Goal: Find contact information: Obtain details needed to contact an individual or organization

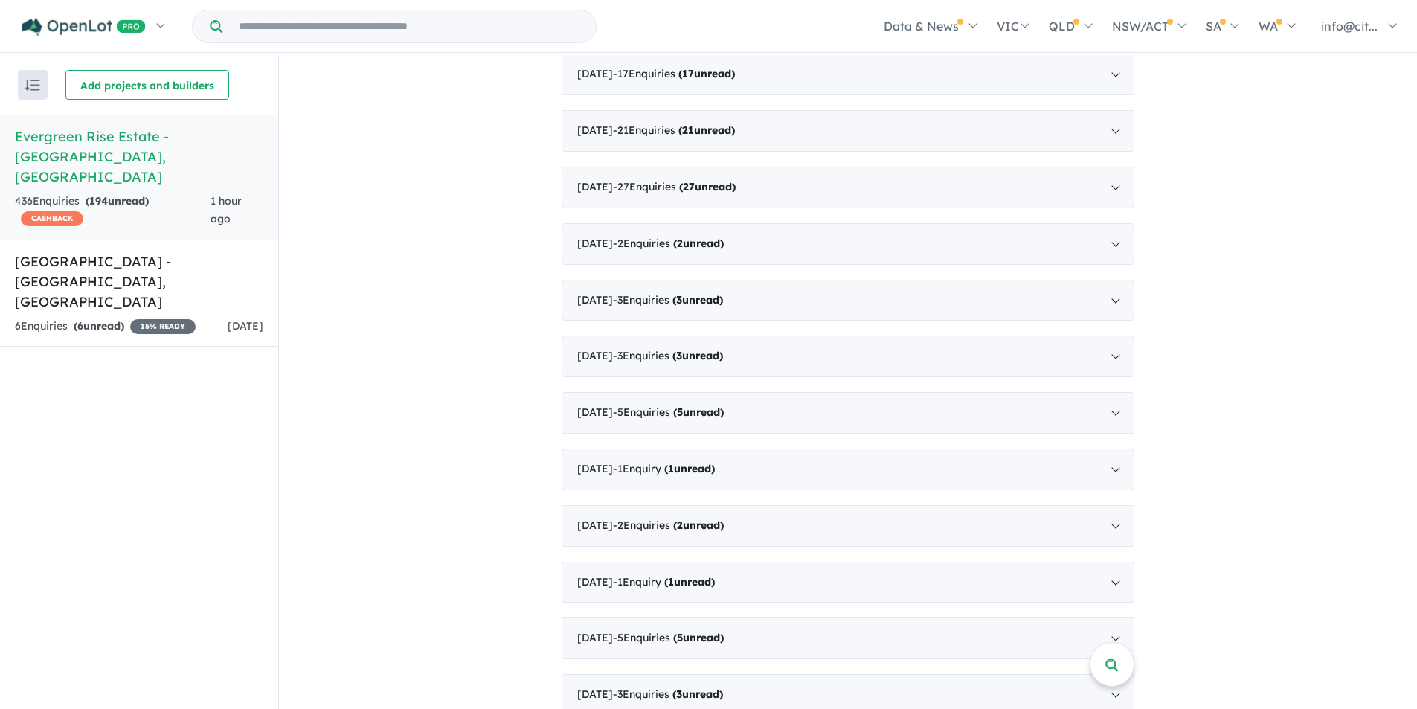
scroll to position [725, 0]
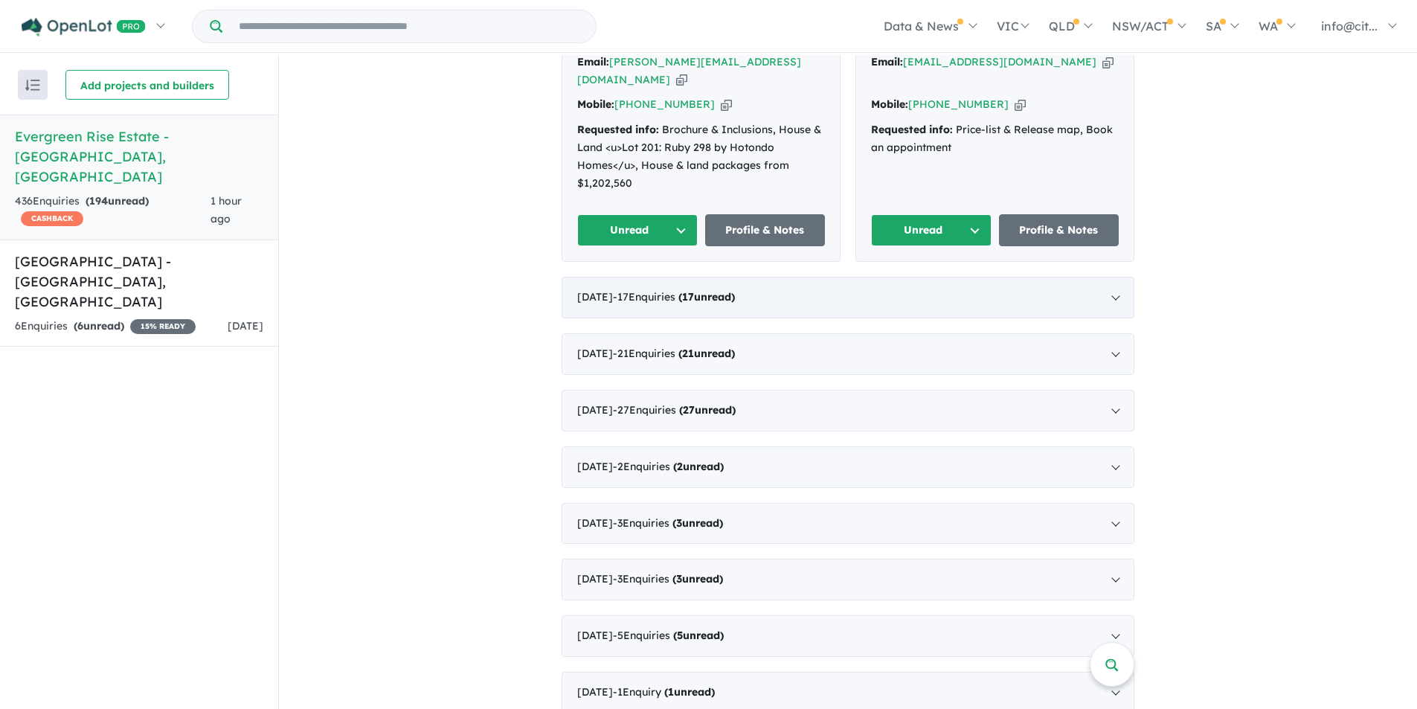
click at [1111, 277] on div "[DATE] - 17 Enquir ies ( 17 unread)" at bounding box center [847, 298] width 573 height 42
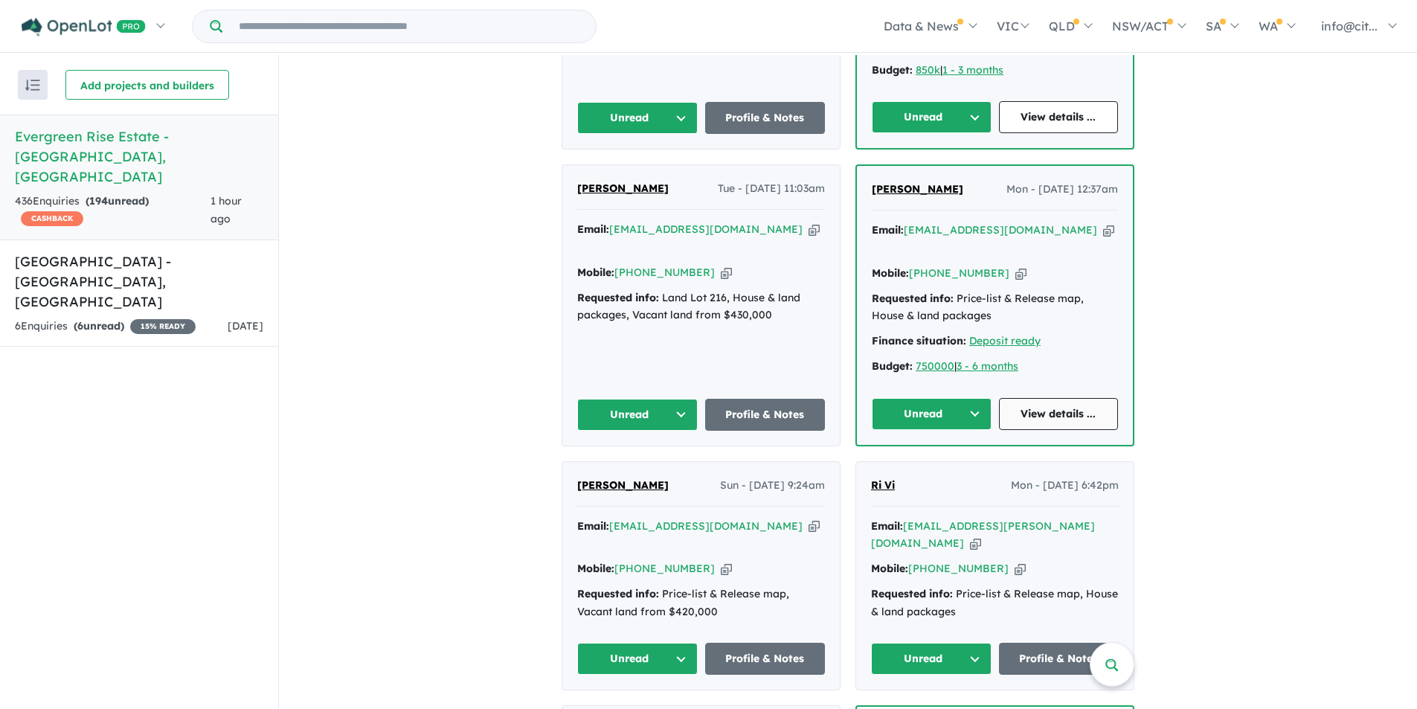
scroll to position [744, 0]
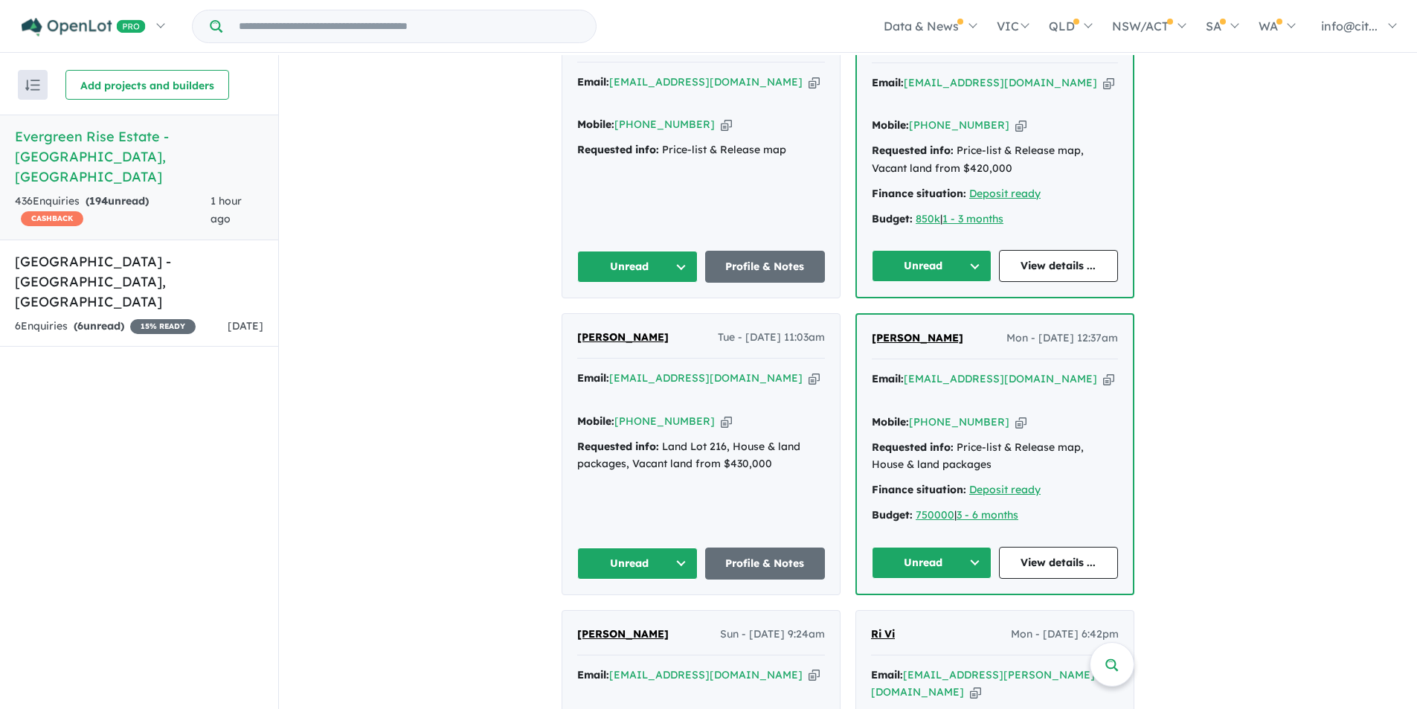
drag, startPoint x: 669, startPoint y: 333, endPoint x: 573, endPoint y: 336, distance: 95.2
click at [577, 336] on div "[PERSON_NAME] Tue - [DATE] 11:03am" at bounding box center [701, 344] width 248 height 30
copy span "[PERSON_NAME]"
click at [700, 473] on div "[PERSON_NAME] Tue - [DATE] 11:03am Email: [EMAIL_ADDRESS][DOMAIN_NAME] Copied! …" at bounding box center [700, 454] width 277 height 280
click at [721, 413] on icon "button" at bounding box center [726, 421] width 11 height 16
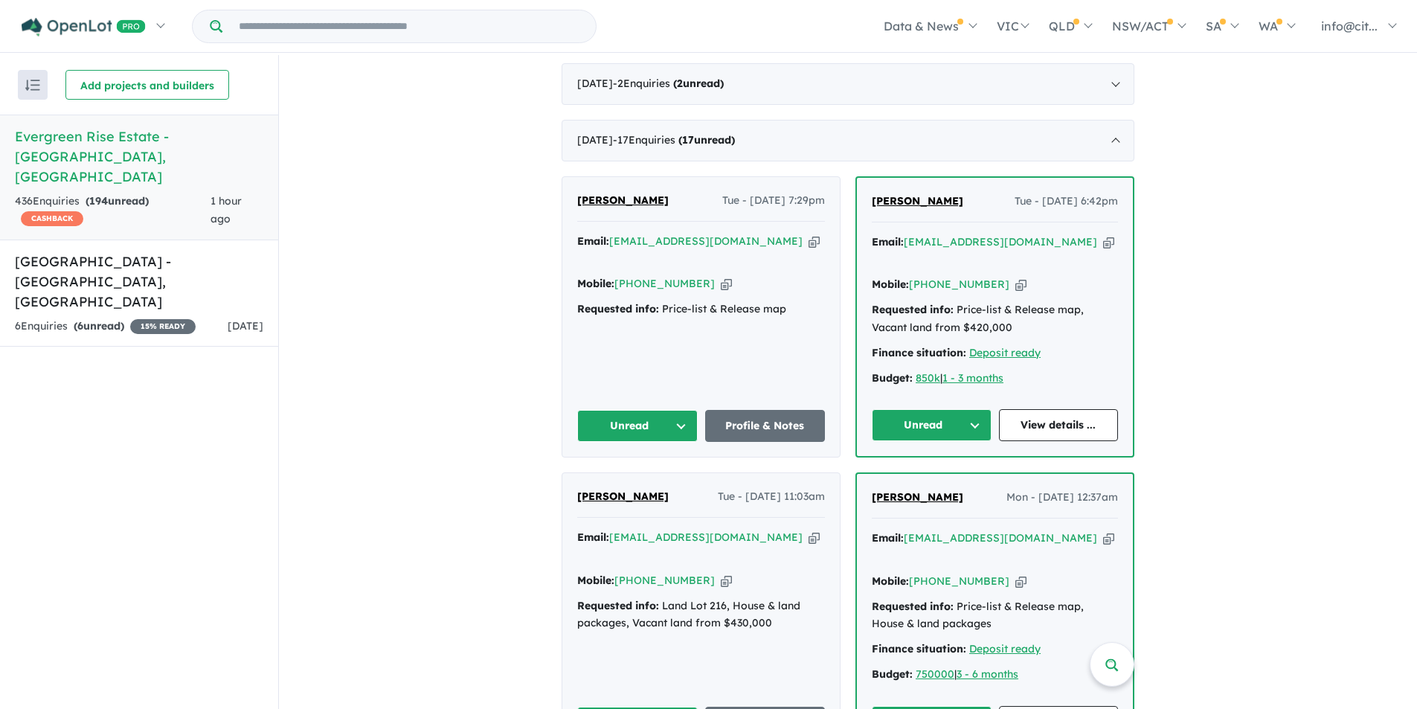
scroll to position [669, 0]
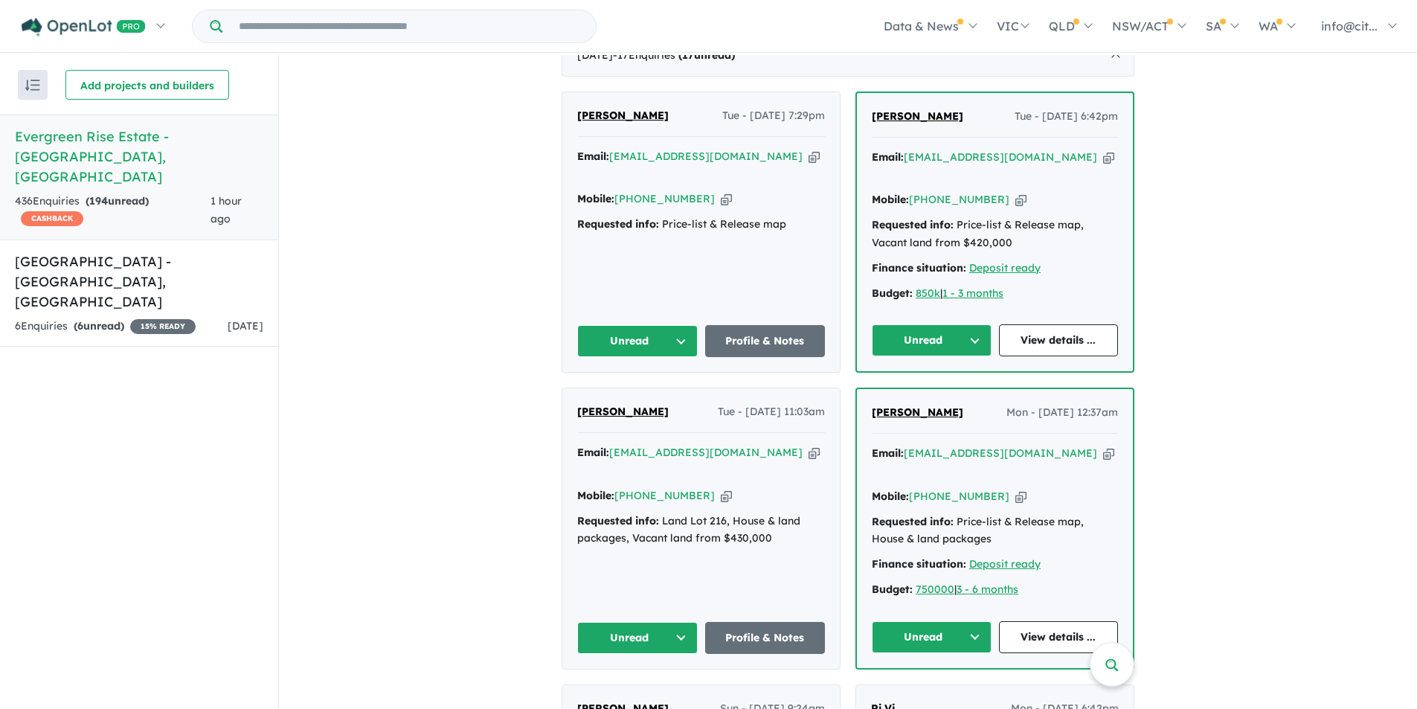
click at [808, 447] on icon "button" at bounding box center [813, 453] width 11 height 16
click at [1103, 165] on icon "button" at bounding box center [1108, 157] width 11 height 16
drag, startPoint x: 906, startPoint y: 126, endPoint x: 1082, endPoint y: 187, distance: 186.0
click at [1082, 191] on div "Mobile: [PHONE_NUMBER] Copied!" at bounding box center [995, 200] width 246 height 18
drag, startPoint x: 942, startPoint y: 130, endPoint x: 907, endPoint y: 123, distance: 35.6
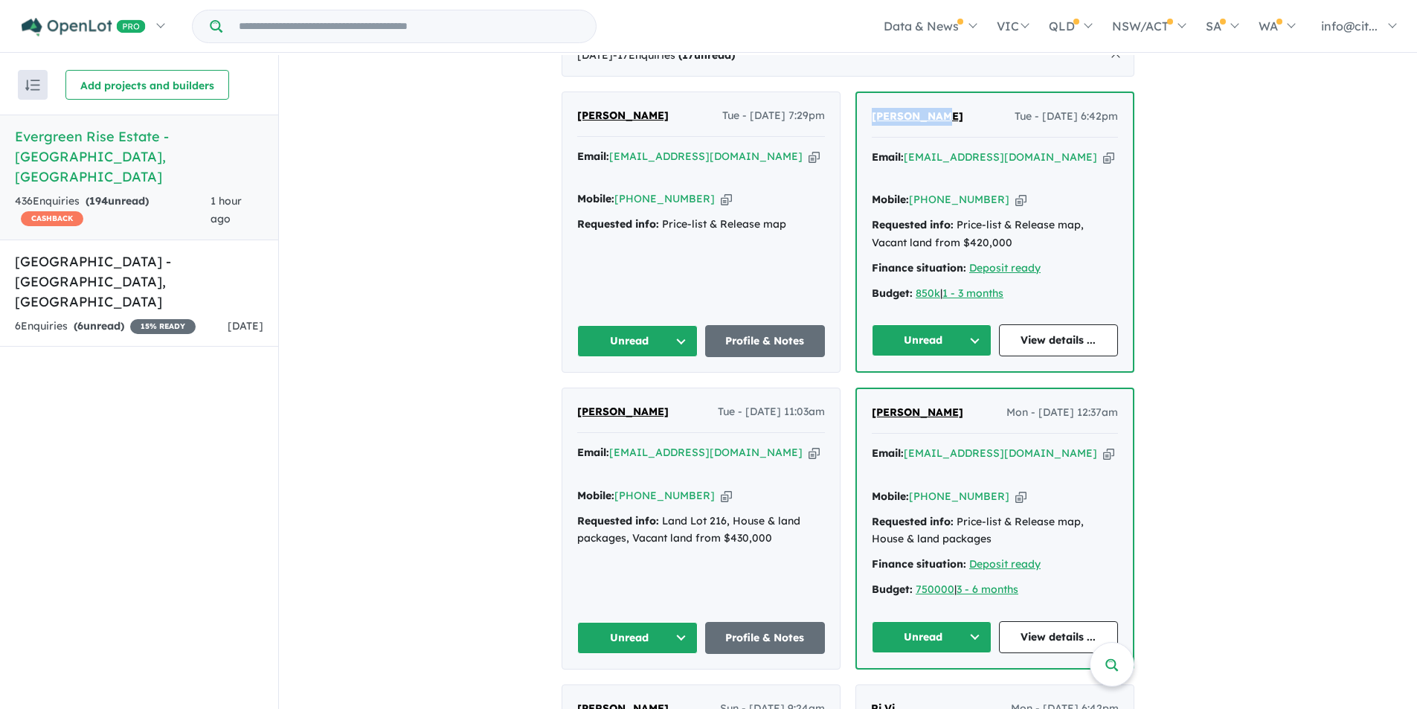
click at [860, 129] on div "[PERSON_NAME] Tue - [DATE] 6:42pm Email: [EMAIL_ADDRESS][DOMAIN_NAME] Copied! M…" at bounding box center [995, 232] width 276 height 278
copy span "[PERSON_NAME]"
click at [1015, 193] on icon "button" at bounding box center [1020, 200] width 11 height 16
copy span "[PERSON_NAME]"
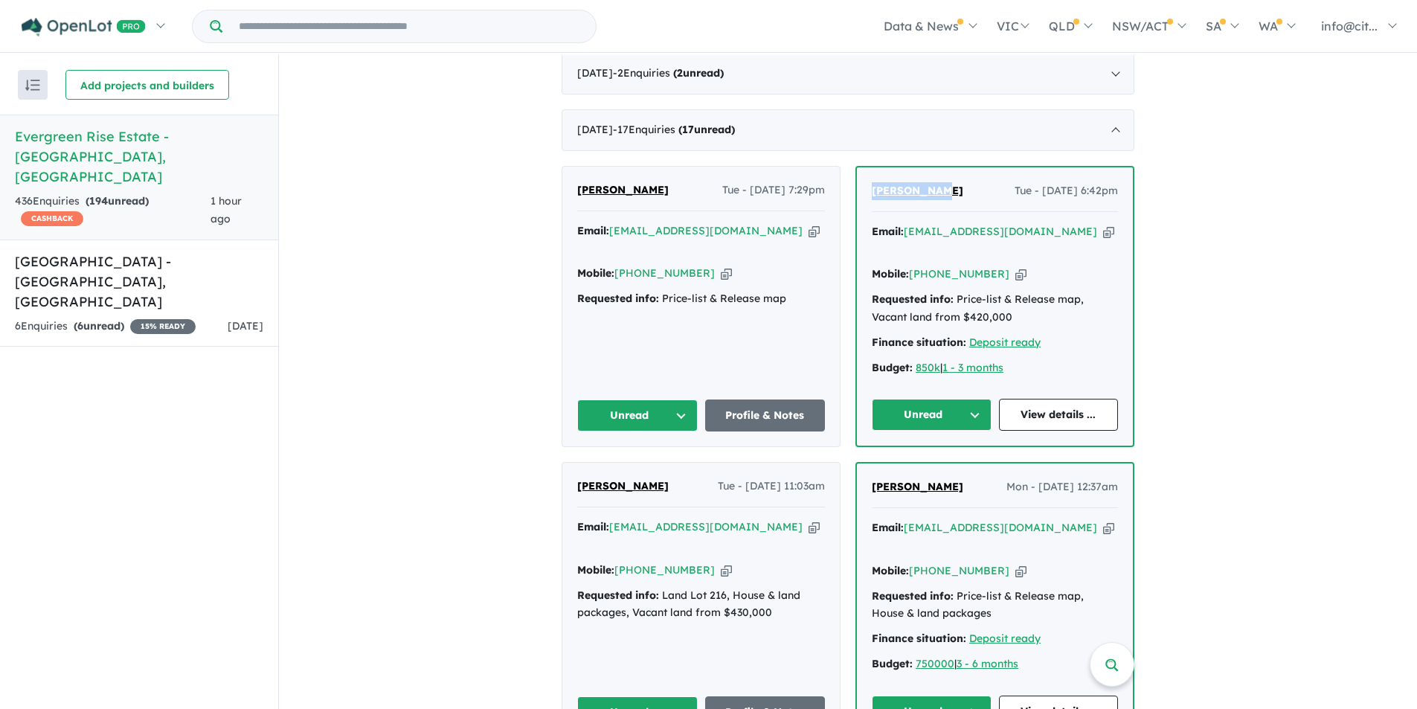
scroll to position [521, 0]
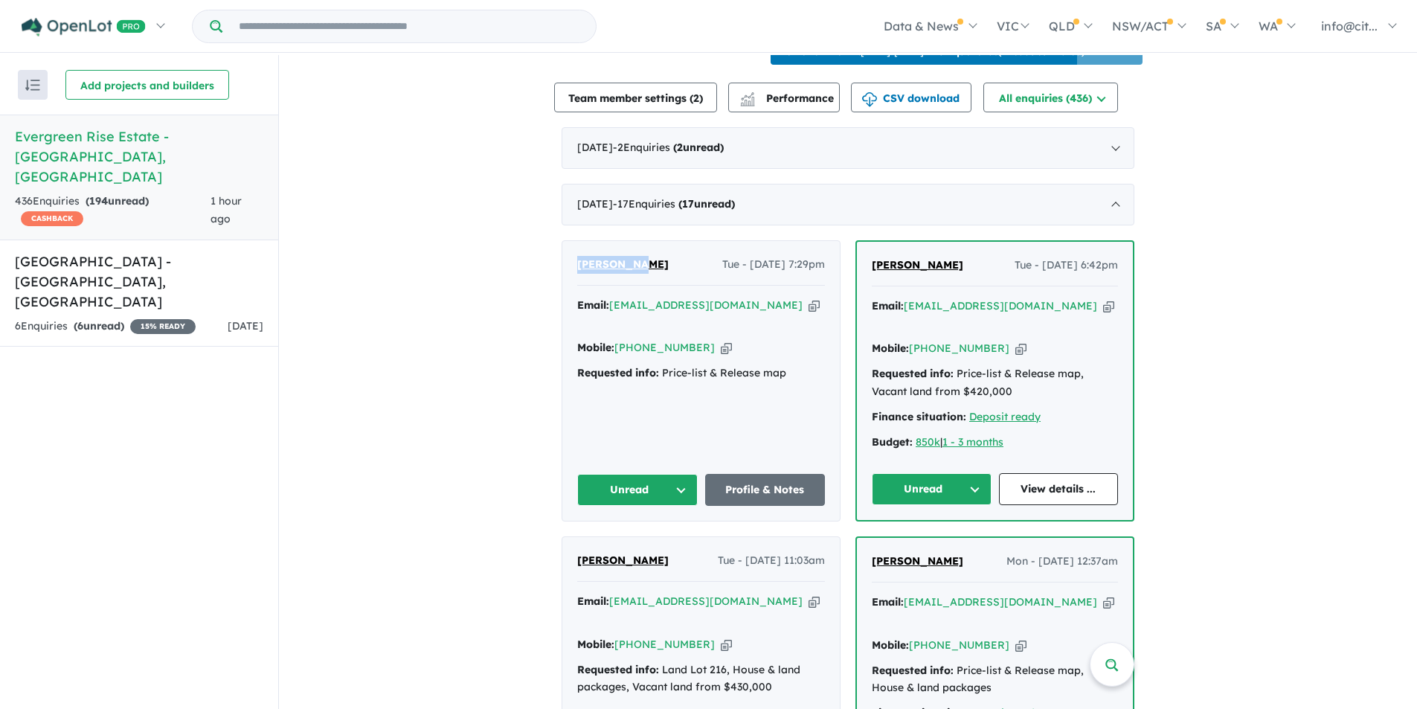
drag, startPoint x: 650, startPoint y: 277, endPoint x: 569, endPoint y: 277, distance: 81.1
click at [569, 277] on div "[PERSON_NAME] - [DATE] 7:29pm Email: [EMAIL_ADDRESS][DOMAIN_NAME] Copied! Mobil…" at bounding box center [700, 381] width 277 height 280
copy span "[PERSON_NAME]"
click at [651, 401] on div "[PERSON_NAME] - [DATE] 7:29pm Email: [EMAIL_ADDRESS][DOMAIN_NAME] Copied! Mobil…" at bounding box center [700, 381] width 277 height 280
click at [808, 313] on icon "button" at bounding box center [813, 305] width 11 height 16
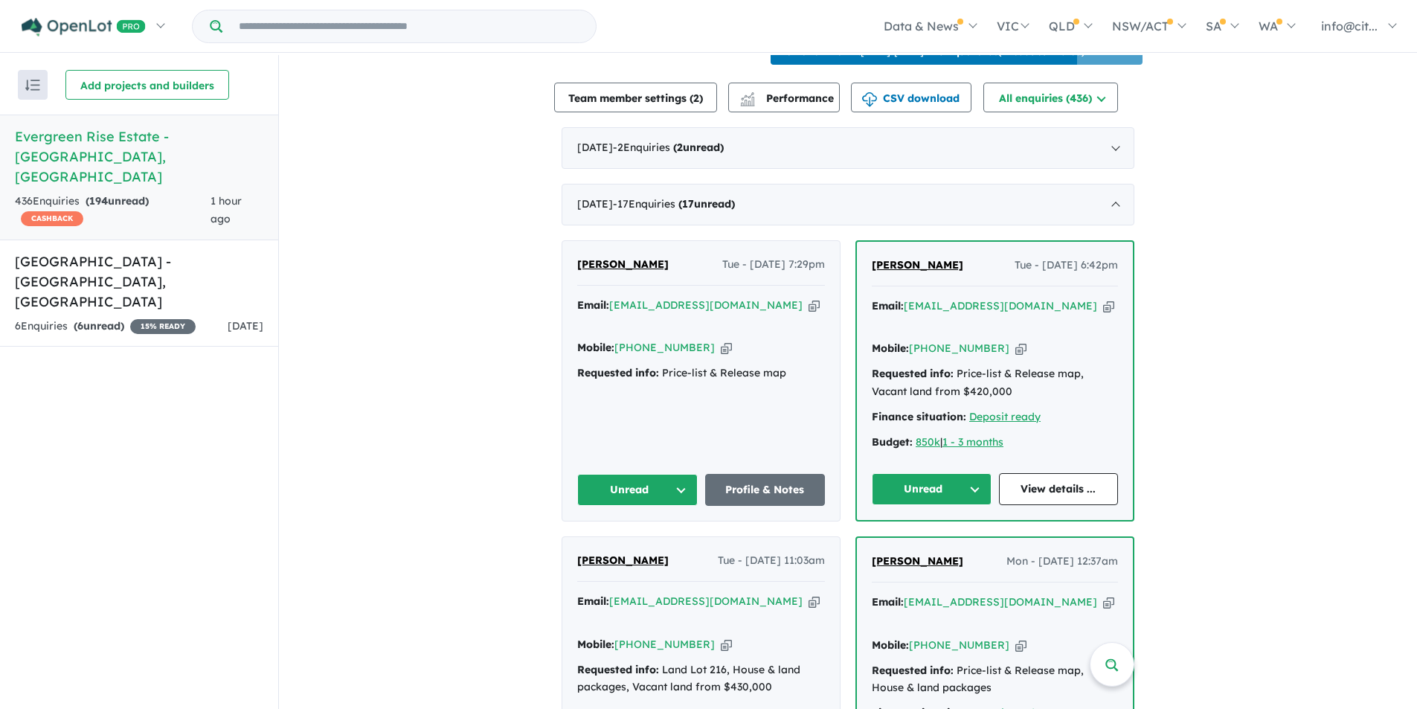
click at [721, 344] on icon "button" at bounding box center [726, 348] width 11 height 16
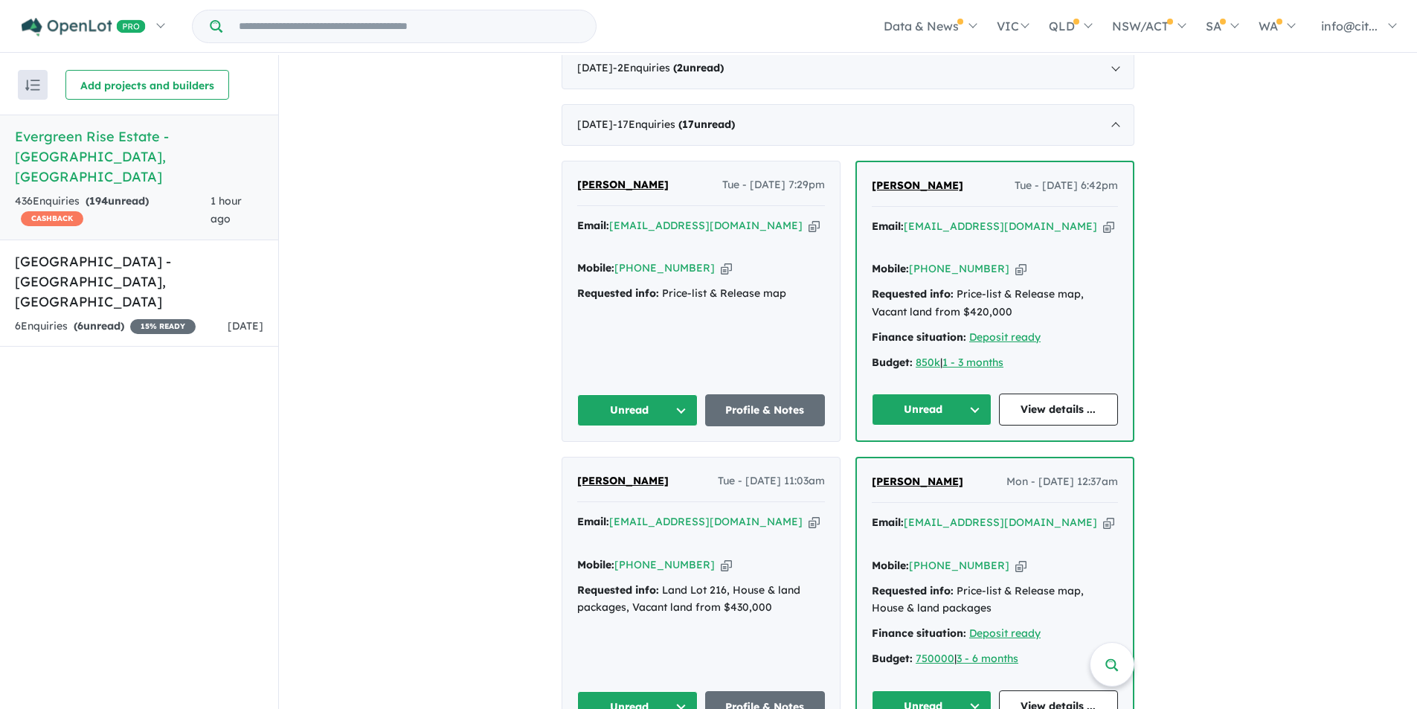
scroll to position [669, 0]
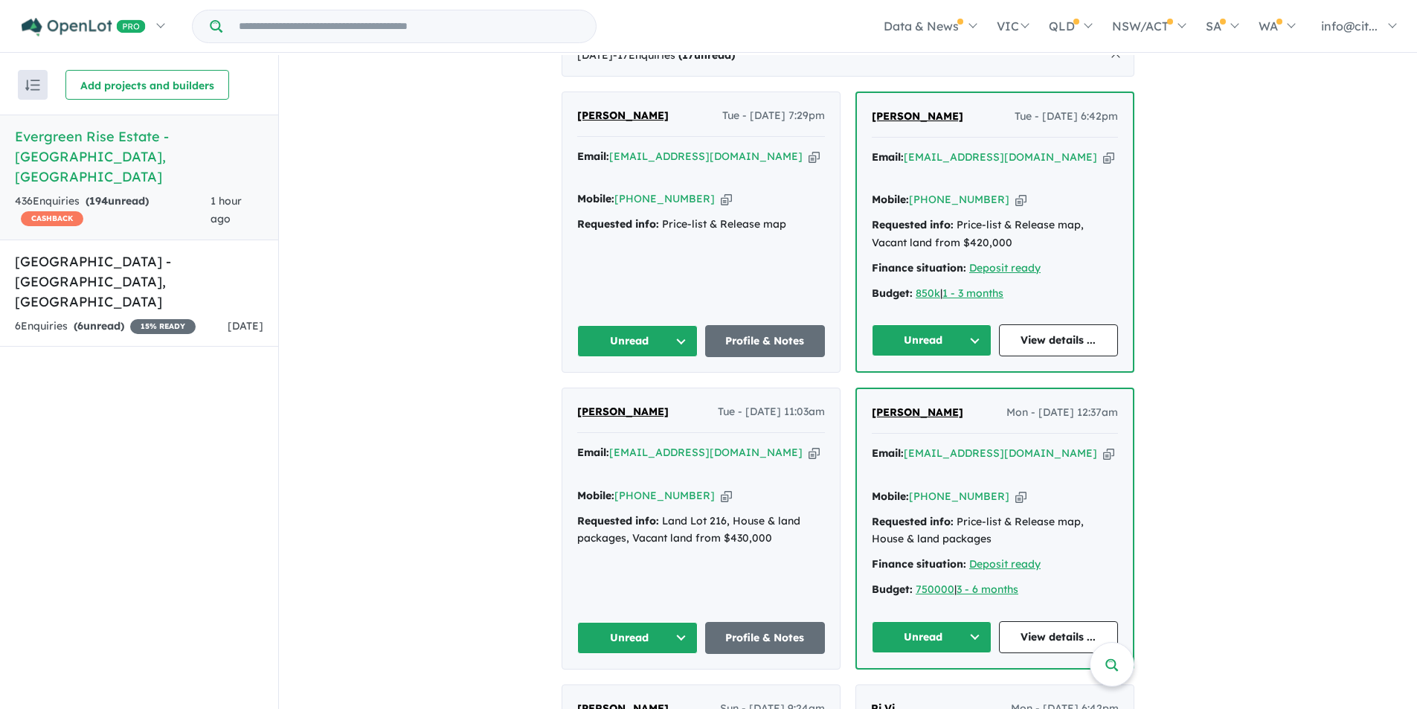
click at [1103, 448] on icon "button" at bounding box center [1108, 453] width 11 height 16
click at [1015, 489] on icon "button" at bounding box center [1020, 497] width 11 height 16
drag, startPoint x: 967, startPoint y: 402, endPoint x: 869, endPoint y: 406, distance: 98.2
click at [872, 406] on div "[PERSON_NAME] - [DATE] 12:37am" at bounding box center [995, 419] width 246 height 30
copy span "[PERSON_NAME]"
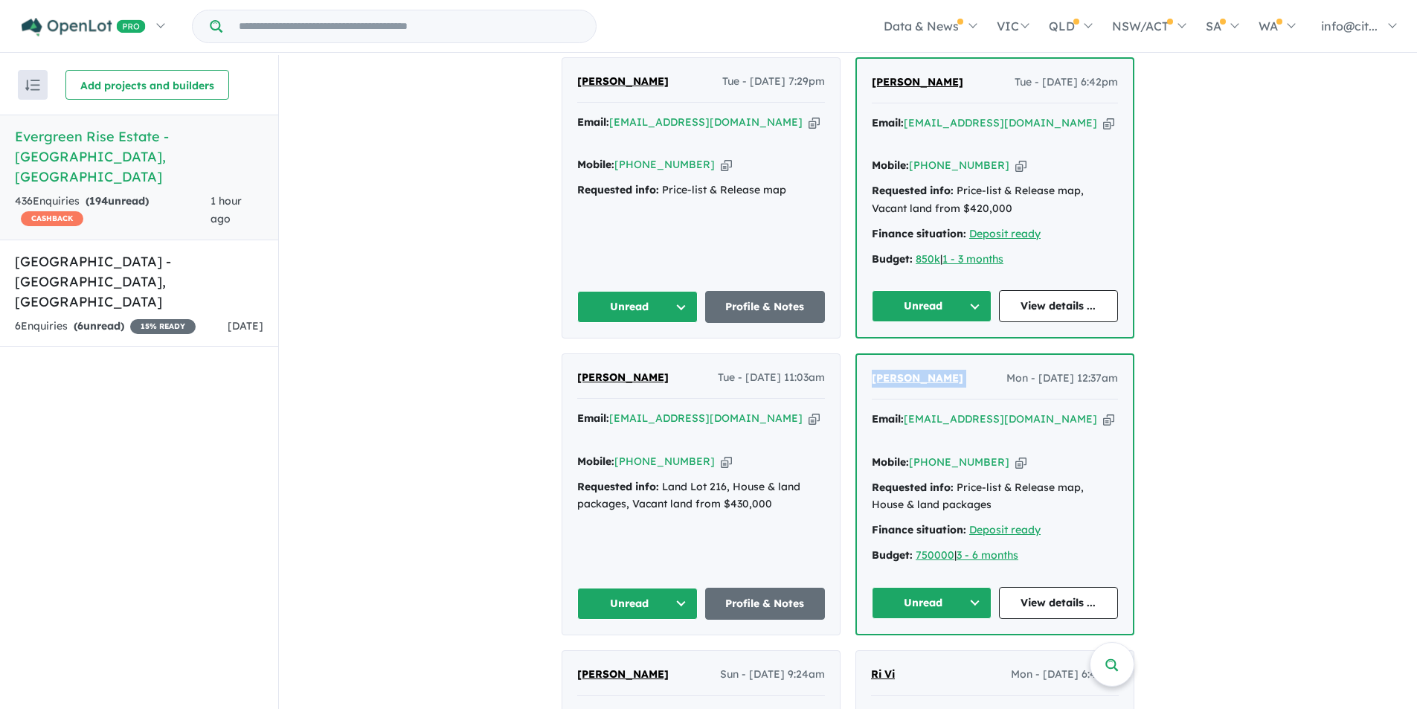
scroll to position [521, 0]
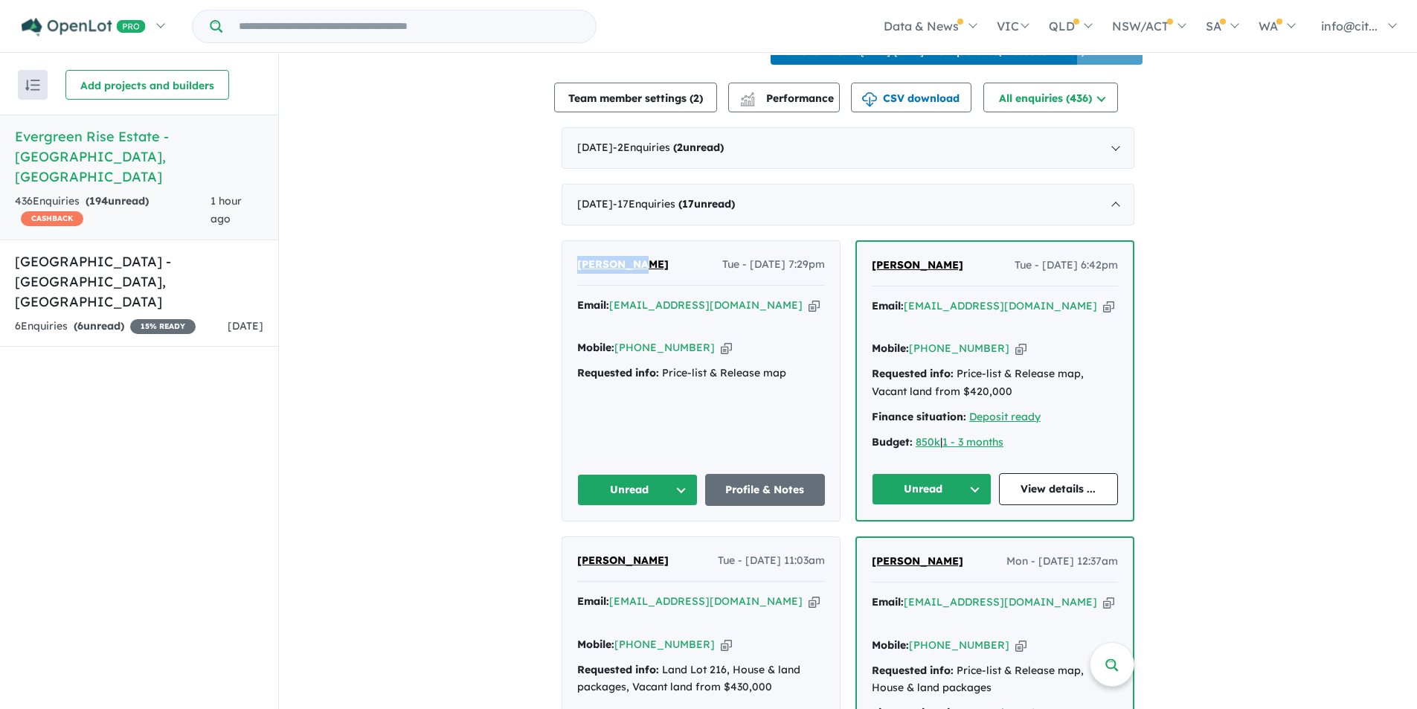
drag, startPoint x: 642, startPoint y: 276, endPoint x: 578, endPoint y: 275, distance: 64.7
click at [578, 275] on div "[PERSON_NAME] - [DATE] 7:29pm" at bounding box center [701, 271] width 248 height 30
copy span "[PERSON_NAME]"
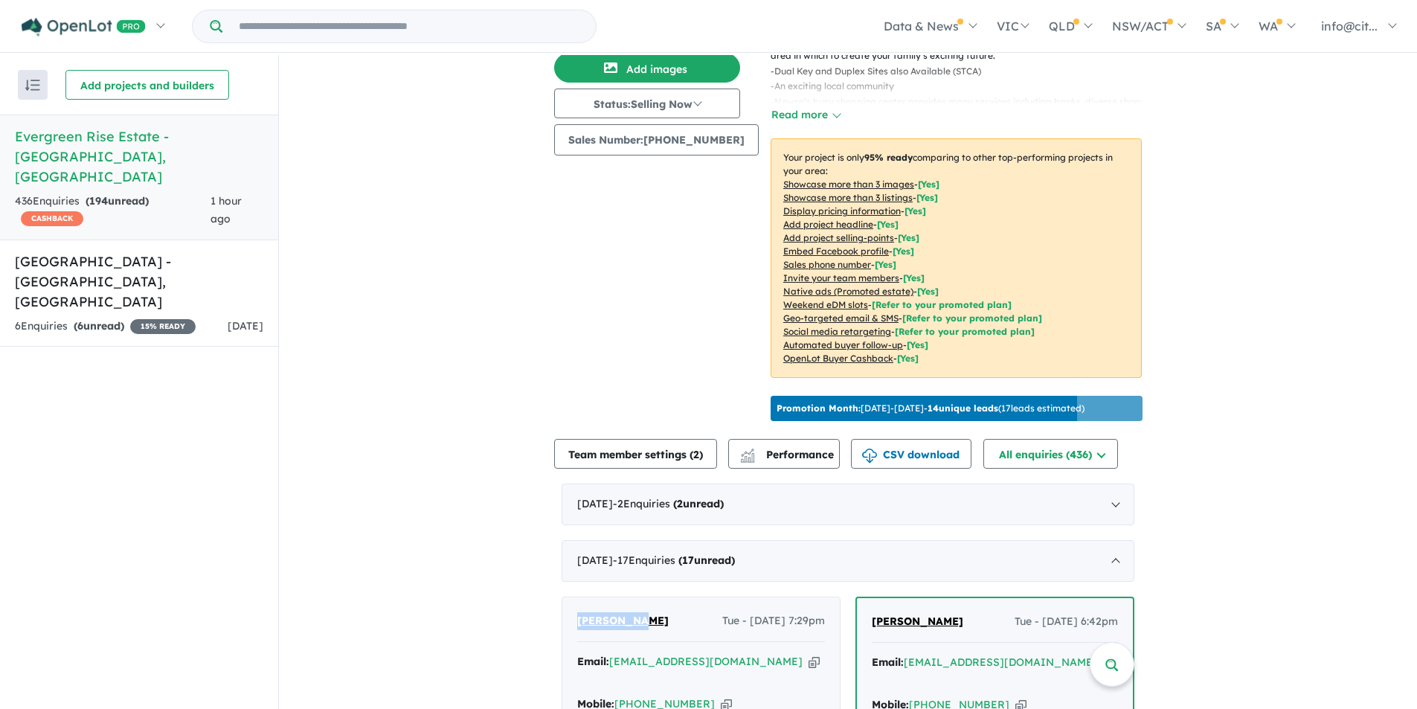
scroll to position [74, 0]
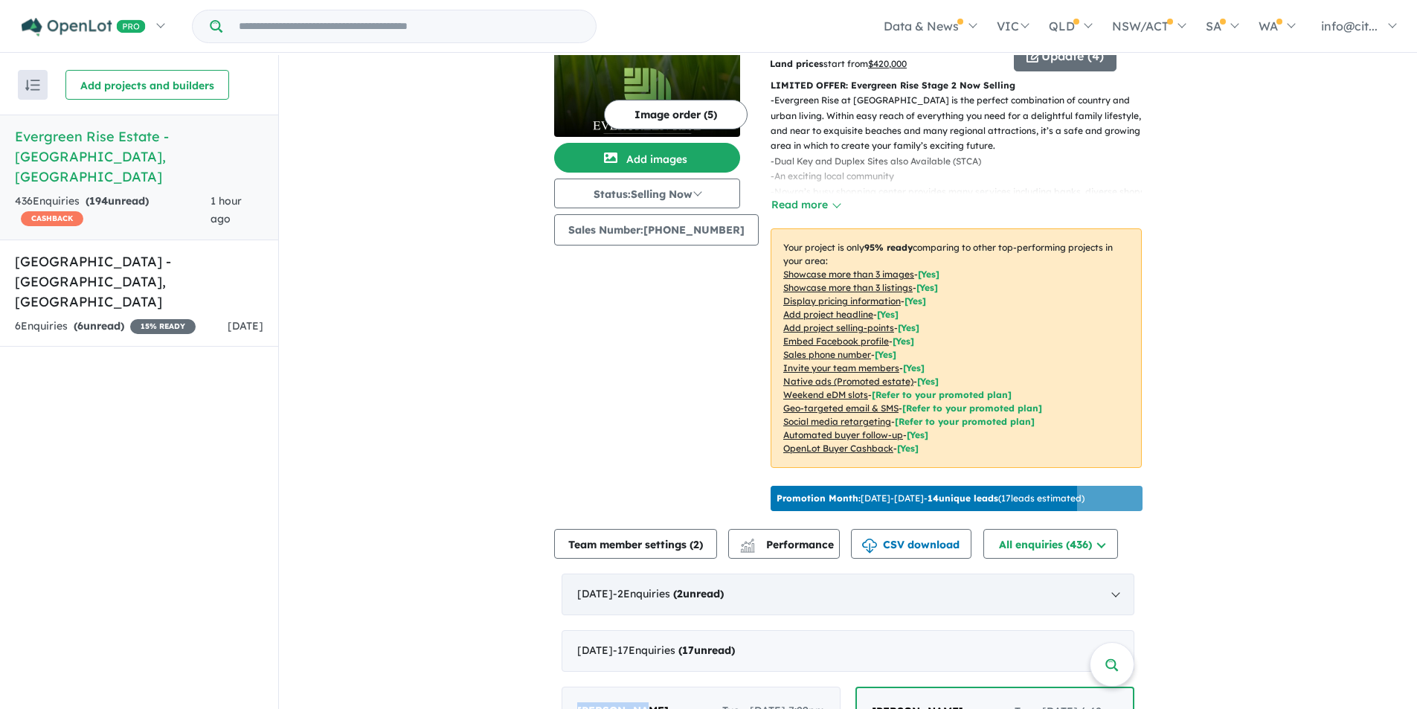
click at [1116, 601] on div "[DATE] - 2 Enquir ies ( 2 unread)" at bounding box center [847, 594] width 573 height 42
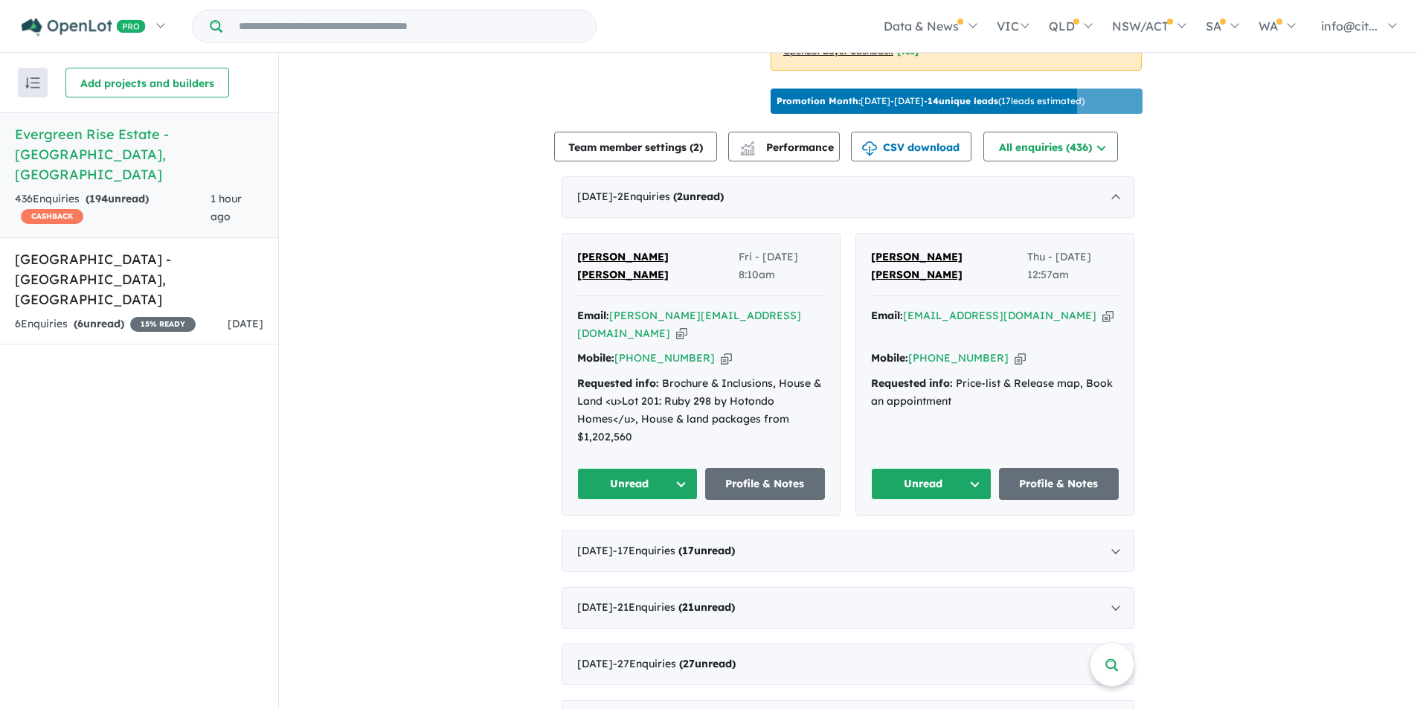
scroll to position [595, 0]
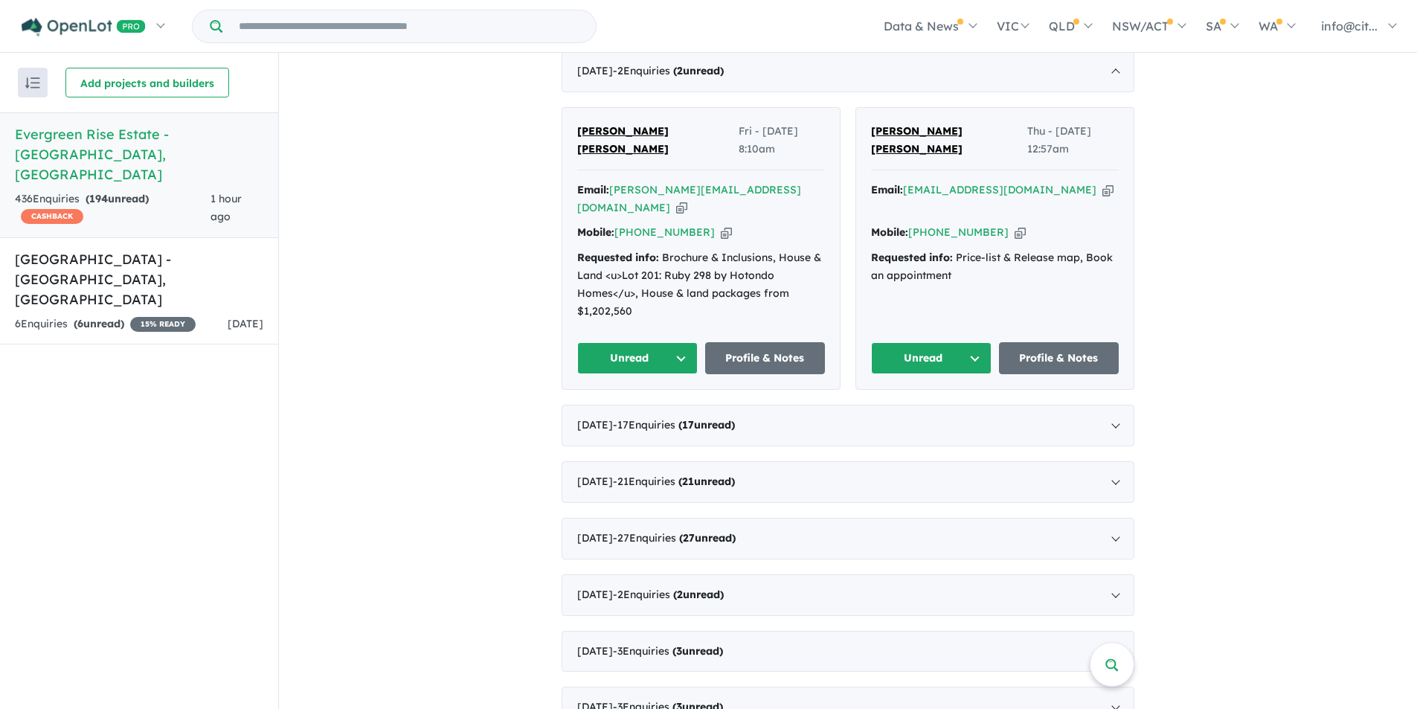
click at [687, 200] on icon "button" at bounding box center [681, 208] width 11 height 16
copy span "[PERSON_NAME]"
click at [687, 200] on icon "button" at bounding box center [681, 208] width 11 height 16
copy span "[PERSON_NAME]"
click at [721, 225] on icon "button" at bounding box center [726, 233] width 11 height 16
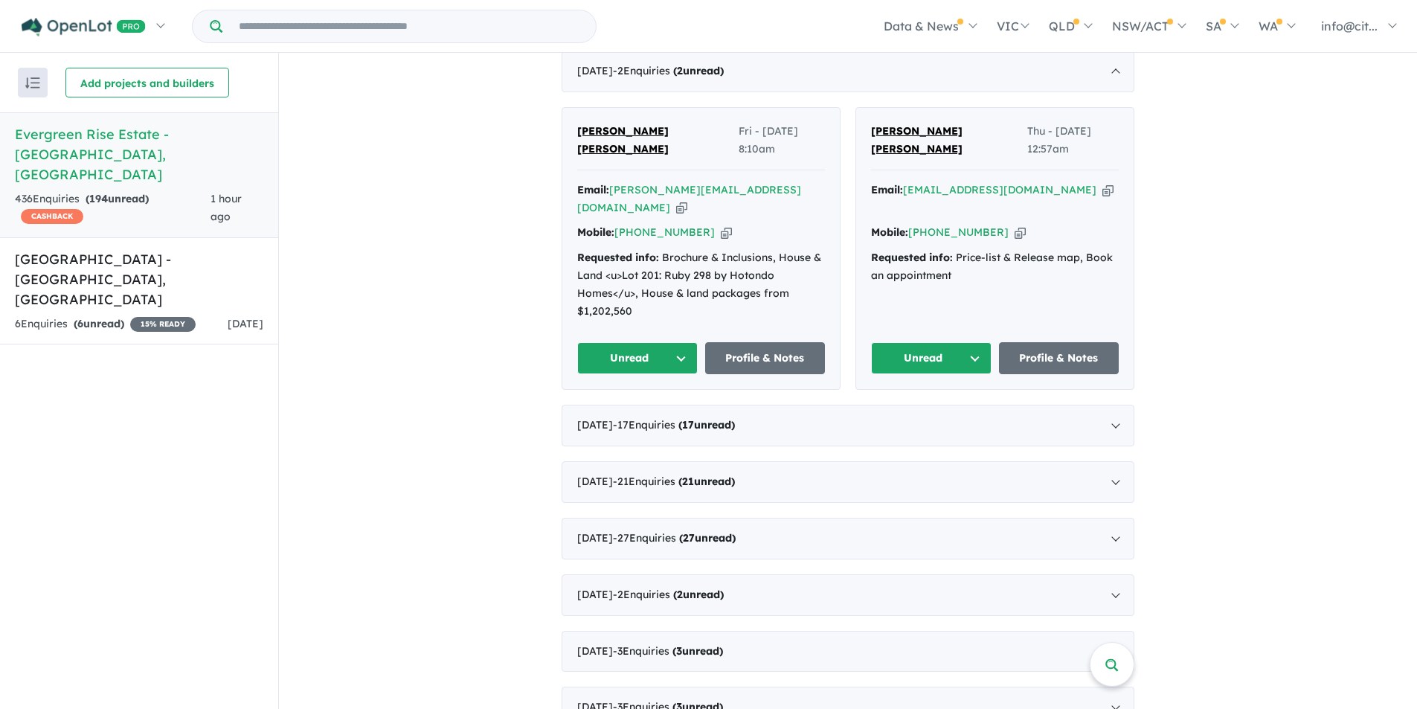
copy span "[PERSON_NAME]"
drag, startPoint x: 677, startPoint y: 152, endPoint x: 567, endPoint y: 141, distance: 110.7
click at [567, 141] on div "[PERSON_NAME] [PERSON_NAME] Fri - [DATE] 8:10am Email: [PERSON_NAME][EMAIL_ADDR…" at bounding box center [700, 248] width 277 height 281
copy span "[PERSON_NAME] [PERSON_NAME]"
click at [1102, 182] on icon "button" at bounding box center [1107, 190] width 11 height 16
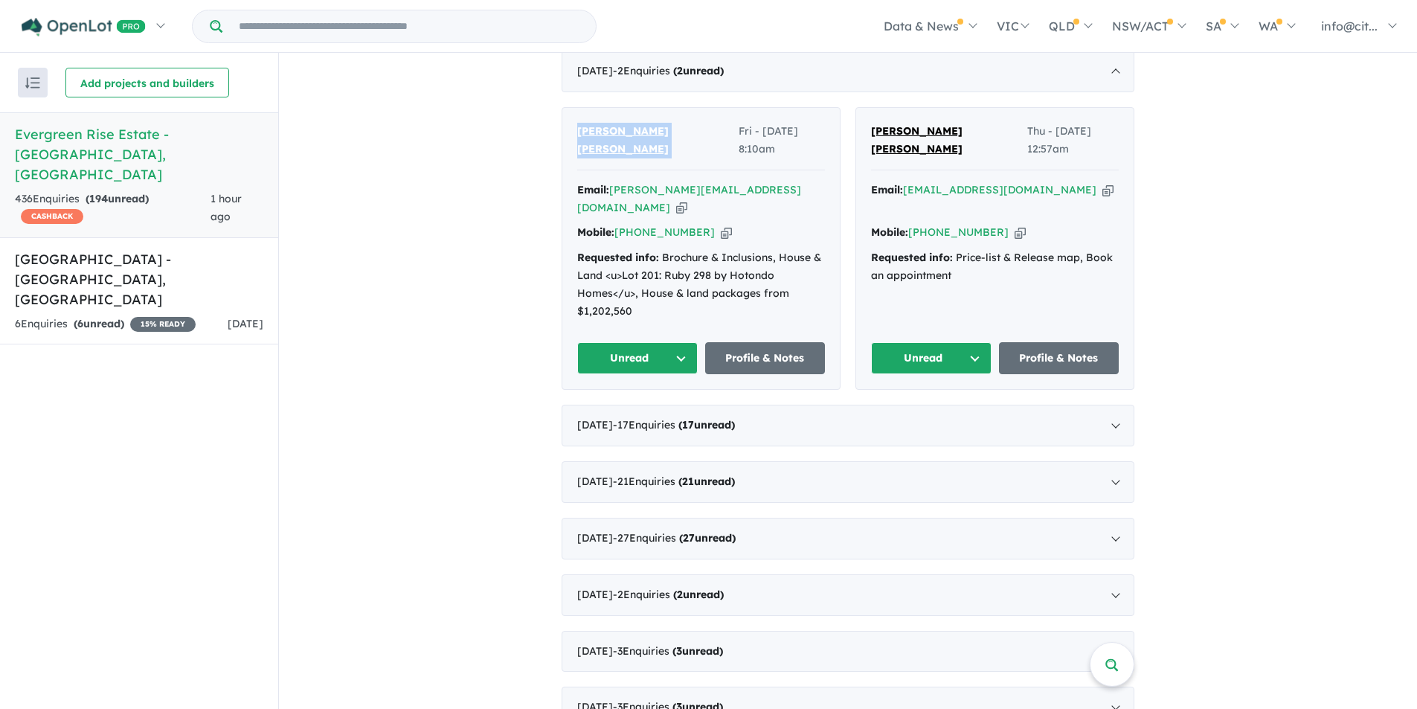
click at [1014, 225] on icon "button" at bounding box center [1019, 233] width 11 height 16
drag, startPoint x: 947, startPoint y: 149, endPoint x: 861, endPoint y: 148, distance: 86.3
click at [861, 148] on div "[PERSON_NAME] [PERSON_NAME] Thu - [DATE] 12:57am Email: [EMAIL_ADDRESS][DOMAIN_…" at bounding box center [994, 248] width 277 height 281
